Goal: Task Accomplishment & Management: Use online tool/utility

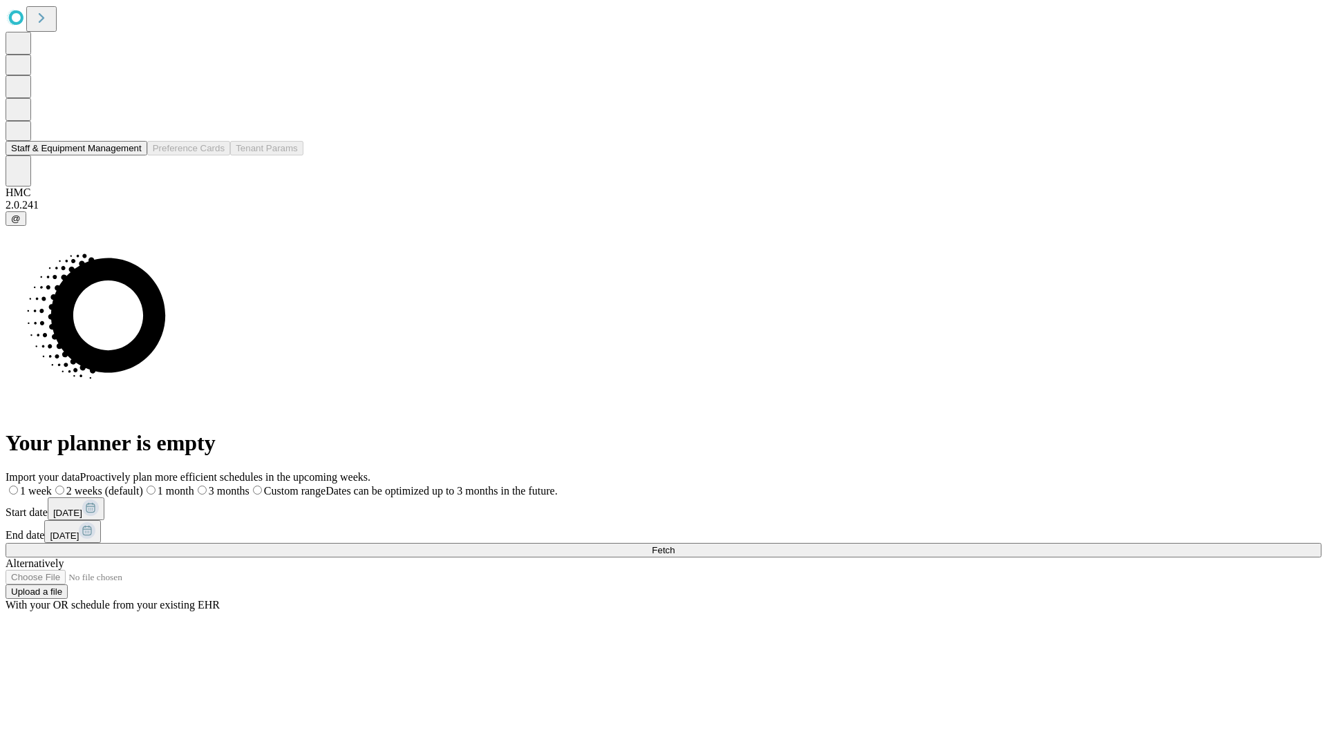
click at [132, 156] on button "Staff & Equipment Management" at bounding box center [77, 148] width 142 height 15
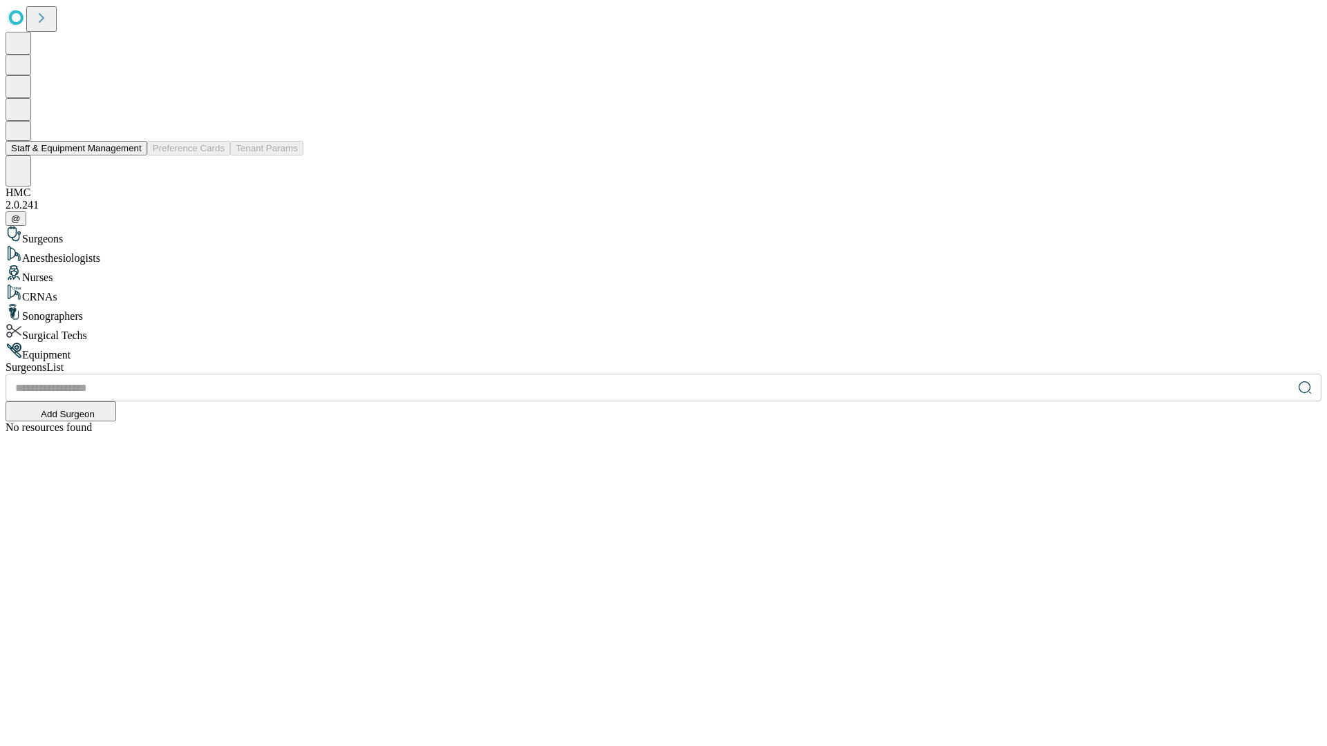
click at [132, 156] on button "Staff & Equipment Management" at bounding box center [77, 148] width 142 height 15
